Goal: Find specific page/section: Find specific page/section

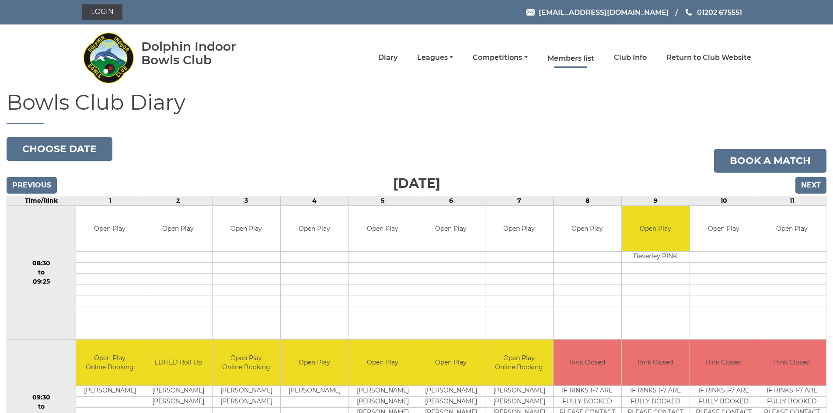
click at [575, 56] on link "Members list" at bounding box center [570, 59] width 47 height 10
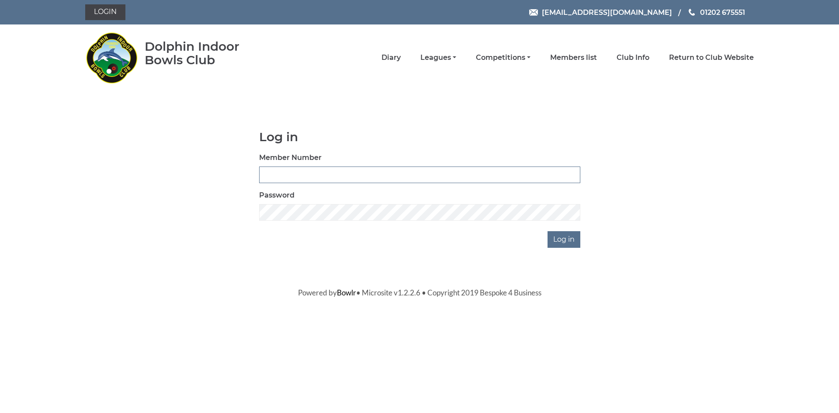
click at [380, 176] on input "Member Number" at bounding box center [419, 175] width 321 height 17
type input "3806"
click at [573, 238] on input "Log in" at bounding box center [564, 239] width 33 height 17
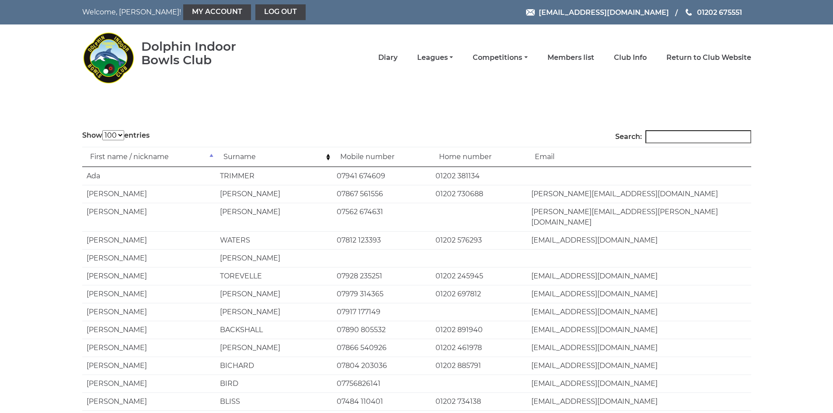
select select "100"
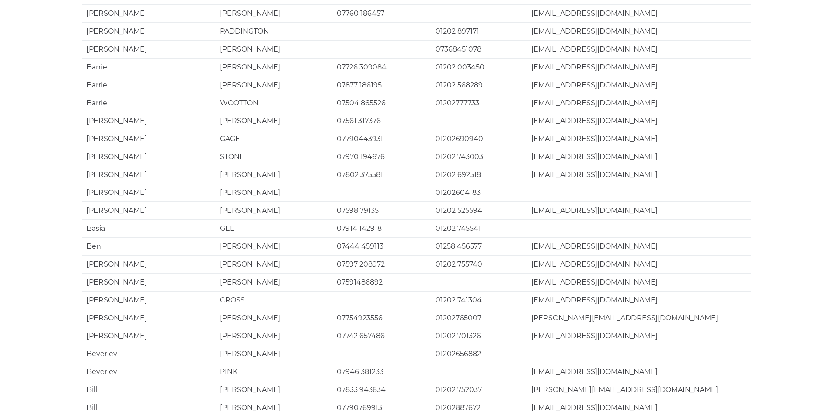
scroll to position [1617, 0]
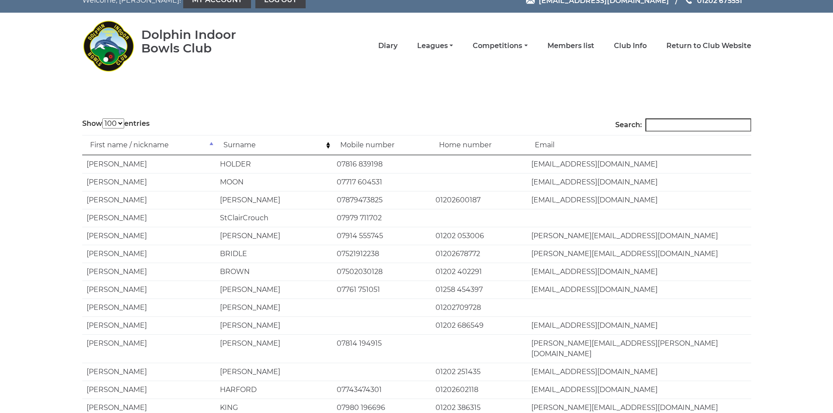
scroll to position [0, 0]
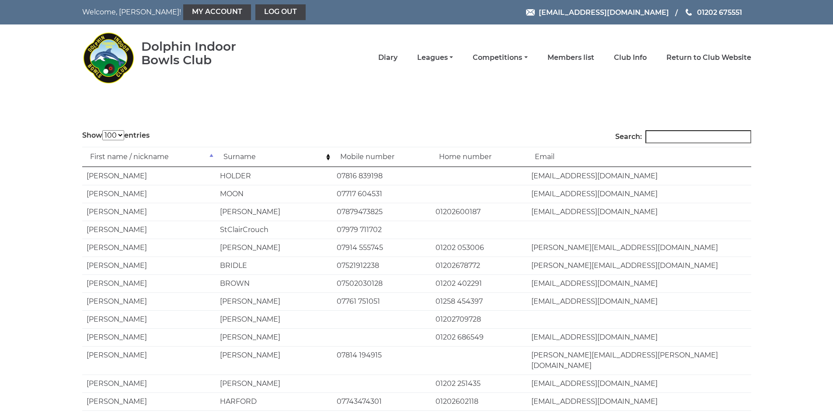
click at [237, 159] on td "Surname" at bounding box center [273, 157] width 117 height 20
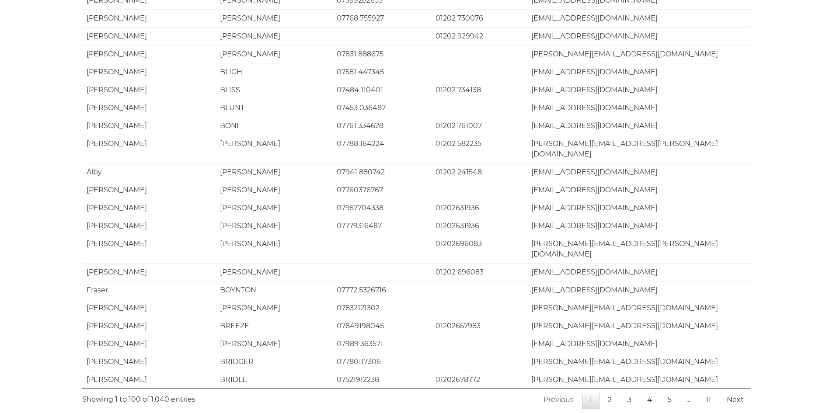
scroll to position [1617, 0]
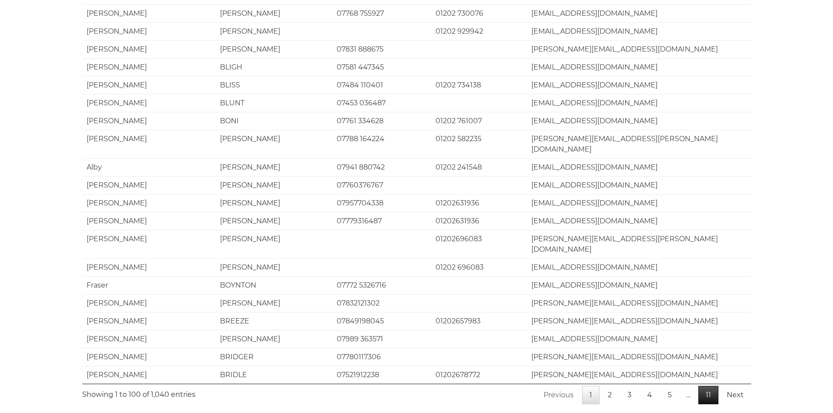
click at [712, 386] on link "11" at bounding box center [708, 395] width 20 height 18
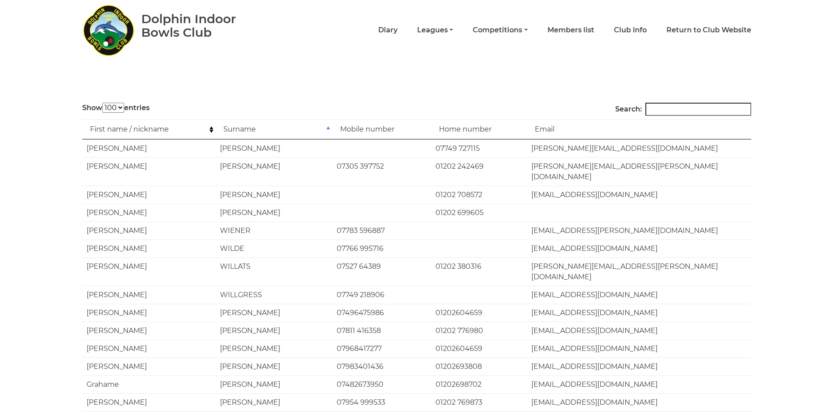
scroll to position [0, 0]
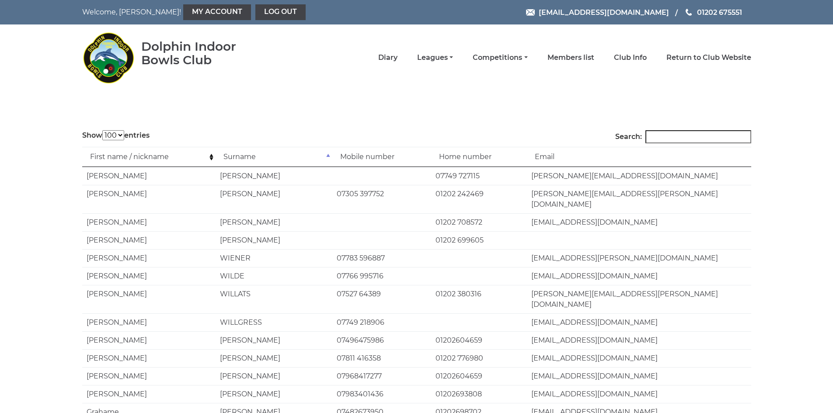
click at [121, 135] on select "10 25 50 100" at bounding box center [113, 135] width 22 height 10
